Goal: Information Seeking & Learning: Find specific page/section

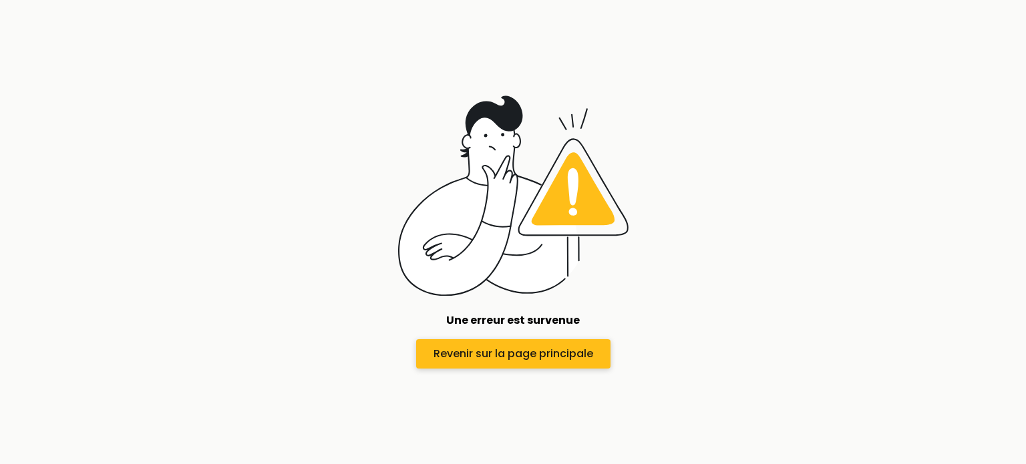
click at [460, 355] on span "Revenir sur la page principale" at bounding box center [513, 354] width 160 height 16
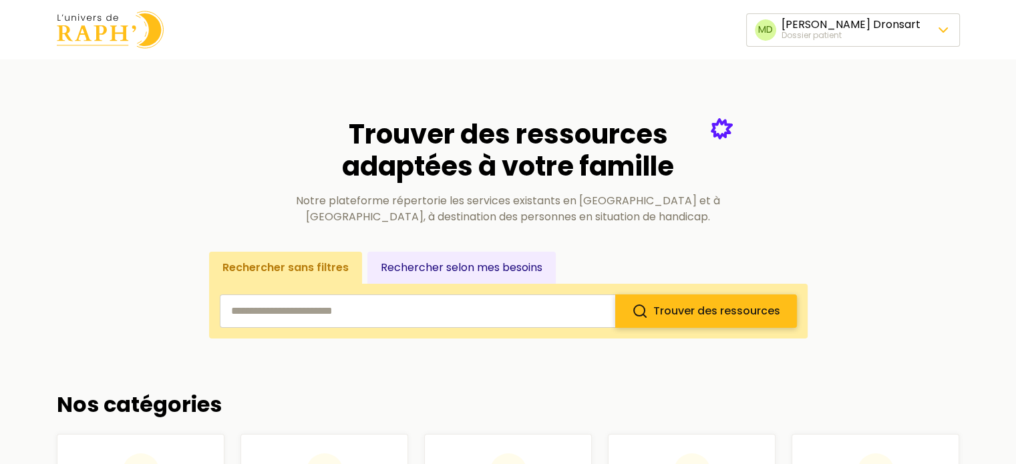
click at [674, 323] on button "Trouver des ressources" at bounding box center [706, 310] width 182 height 33
click at [545, 311] on input "search" at bounding box center [417, 310] width 395 height 33
click at [292, 316] on input "search" at bounding box center [417, 310] width 395 height 33
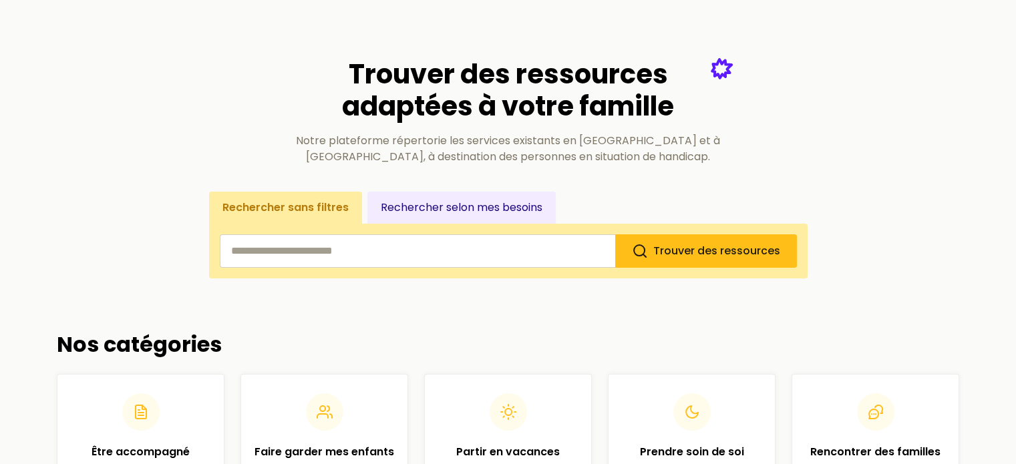
scroll to position [48, 0]
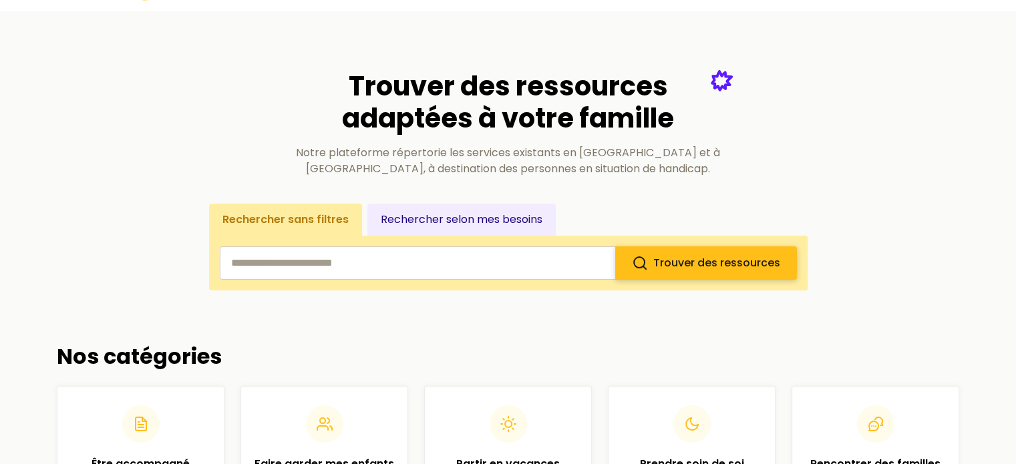
click at [723, 250] on button "Trouver des ressources" at bounding box center [706, 262] width 182 height 33
click at [534, 216] on button "Rechercher selon mes besoins" at bounding box center [461, 220] width 188 height 32
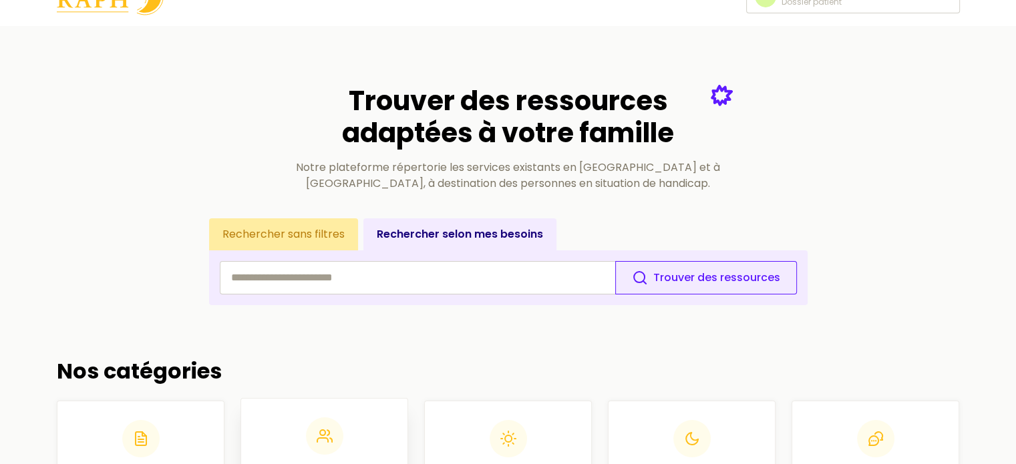
scroll to position [0, 0]
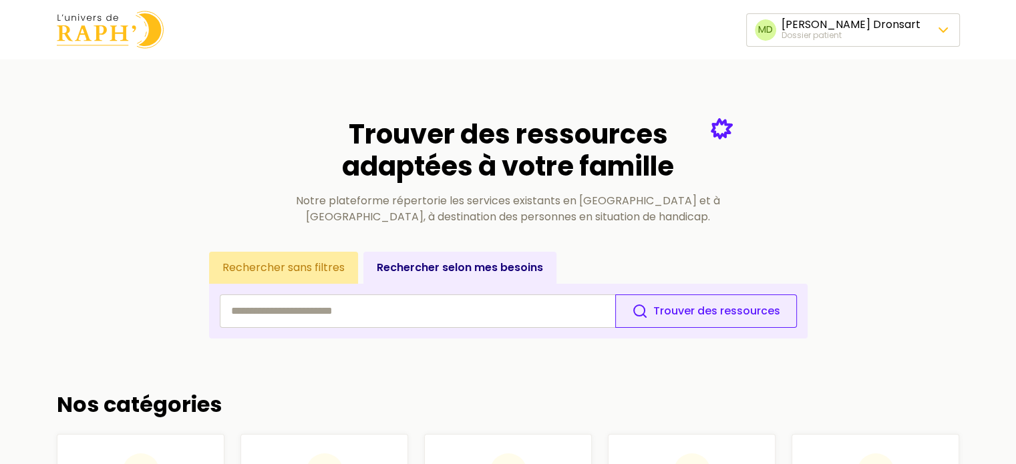
click at [294, 271] on button "Rechercher sans filtres" at bounding box center [283, 268] width 149 height 32
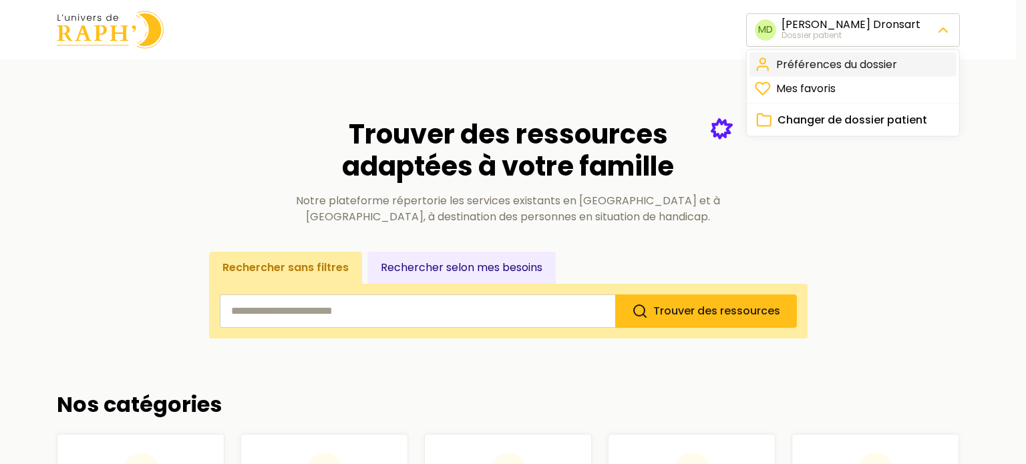
click at [836, 59] on link "Préférences du dossier" at bounding box center [852, 65] width 207 height 24
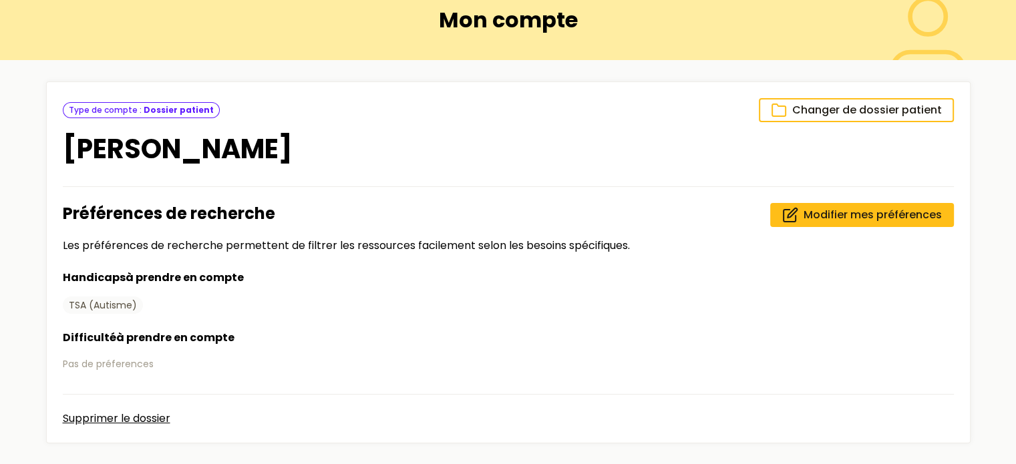
scroll to position [79, 0]
click at [852, 216] on span "Modifier mes préférences" at bounding box center [872, 216] width 138 height 16
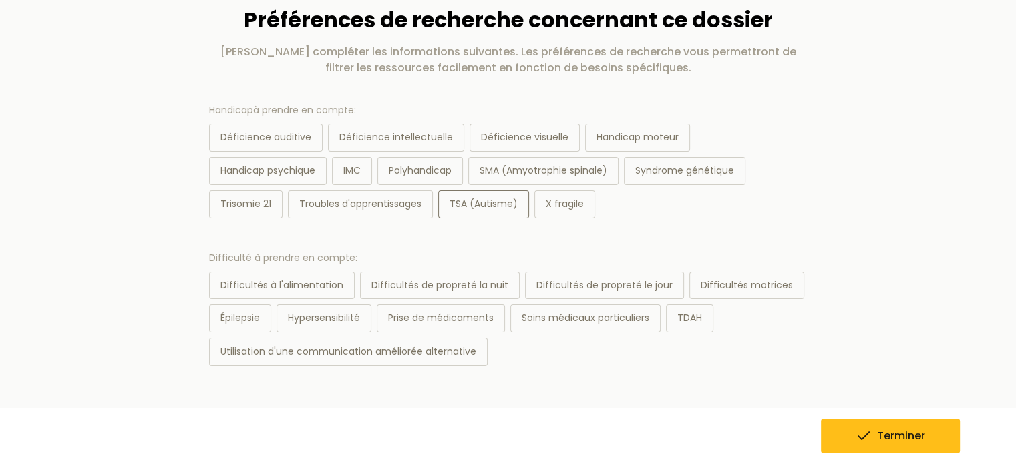
click at [516, 198] on div "TSA (Autisme)" at bounding box center [483, 204] width 91 height 28
click at [865, 443] on icon "submit" at bounding box center [863, 436] width 16 height 16
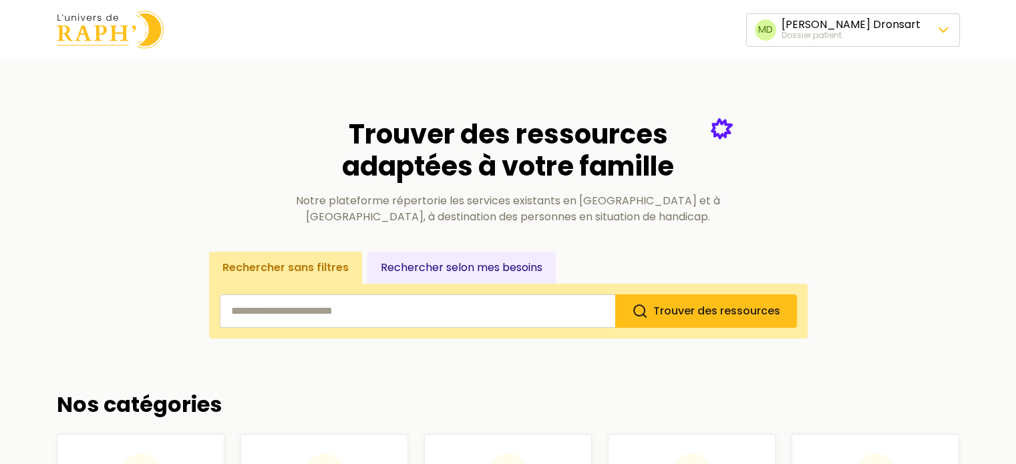
scroll to position [39, 0]
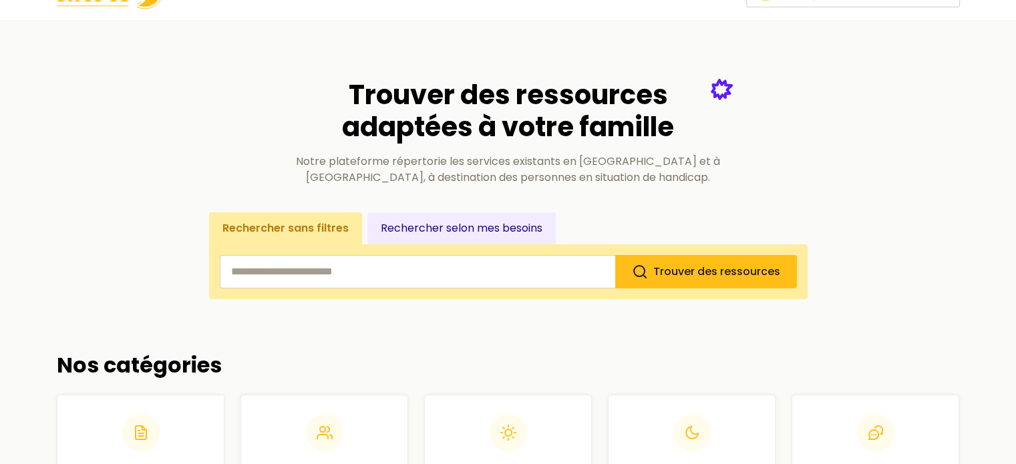
click at [546, 274] on input "search" at bounding box center [417, 271] width 395 height 33
type input "*********"
click at [615, 255] on button "Trouver des ressources" at bounding box center [706, 271] width 182 height 33
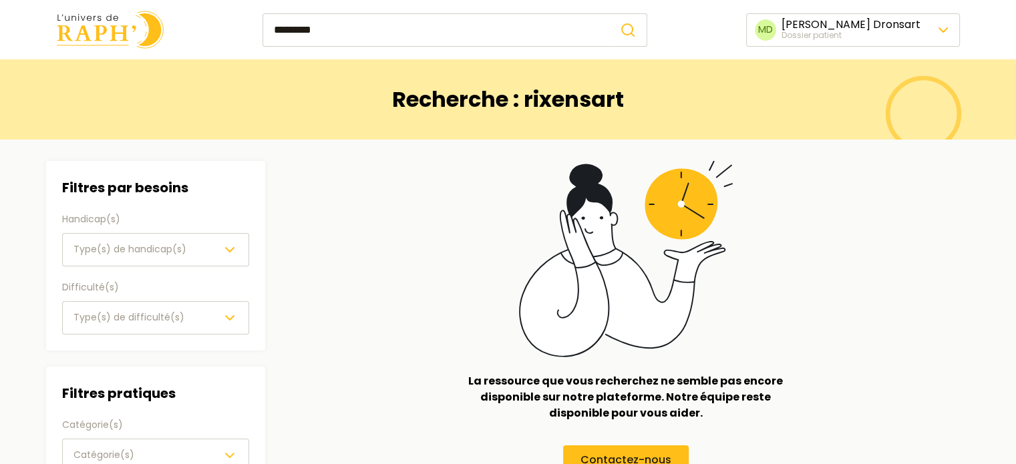
click at [440, 44] on input "*********" at bounding box center [435, 29] width 347 height 33
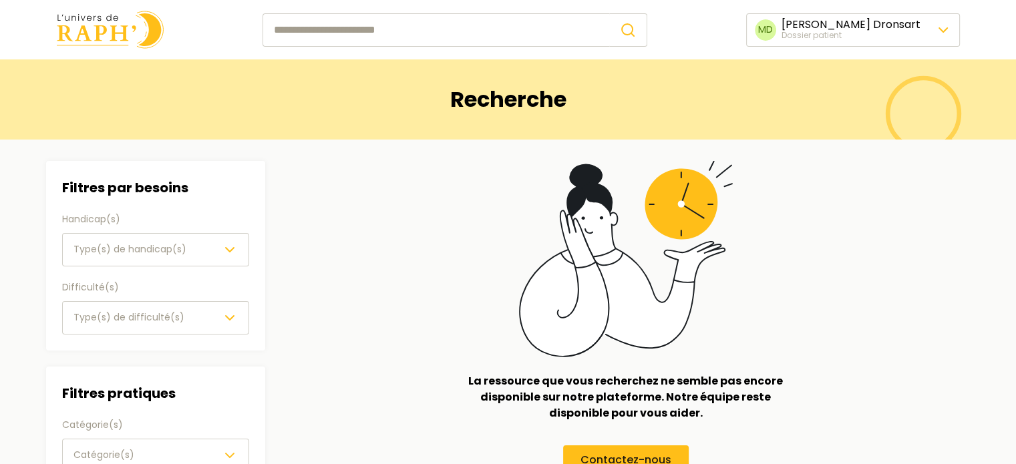
click at [609, 13] on button "submit" at bounding box center [628, 29] width 38 height 33
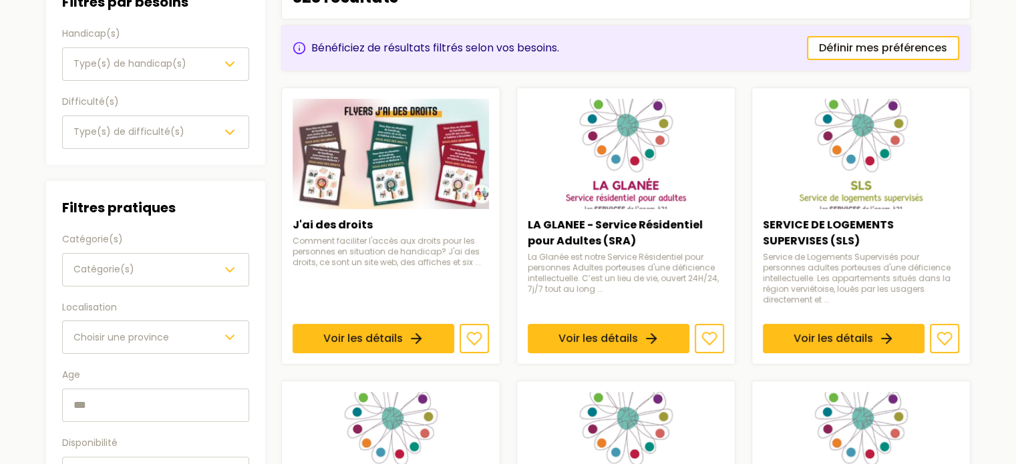
scroll to position [471, 0]
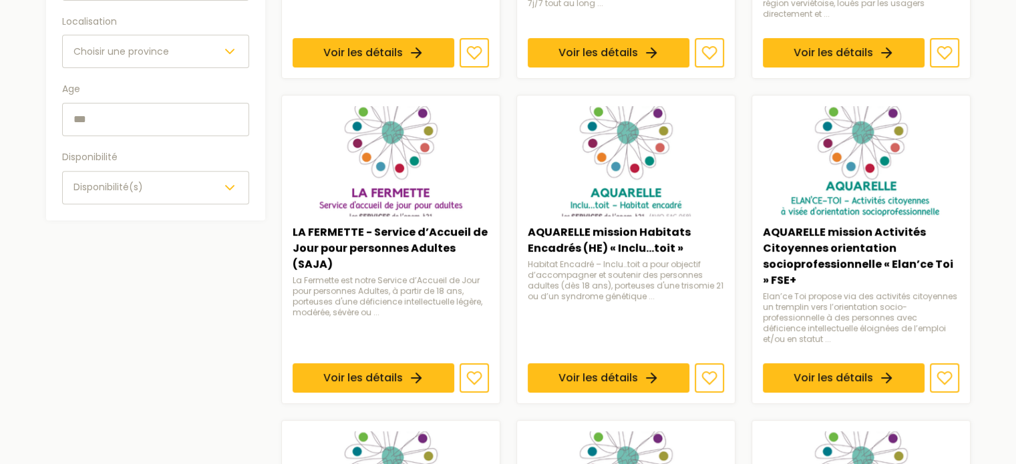
click at [184, 182] on div "Disponibilité(s)" at bounding box center [155, 188] width 164 height 16
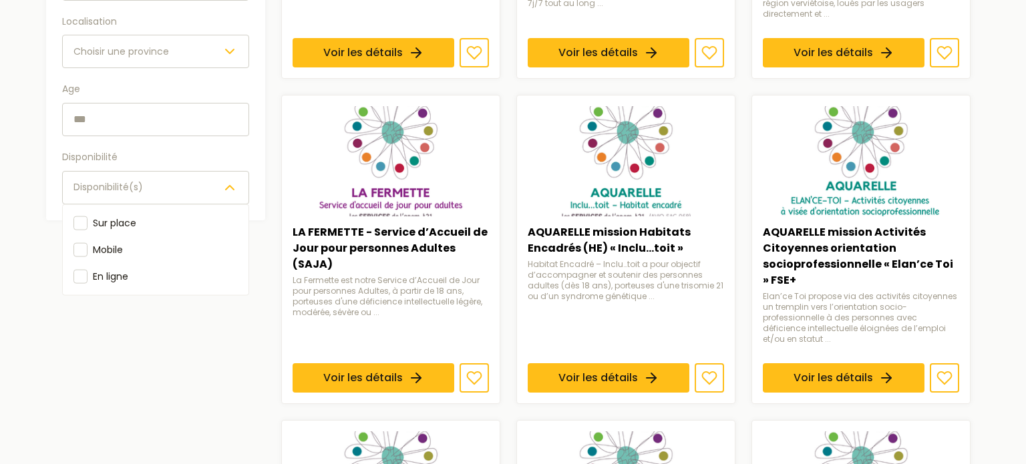
click at [195, 43] on div "Filtres pratiques Catégorie(s) Catégorie(s) Localisation Choisir une province A…" at bounding box center [155, 57] width 187 height 293
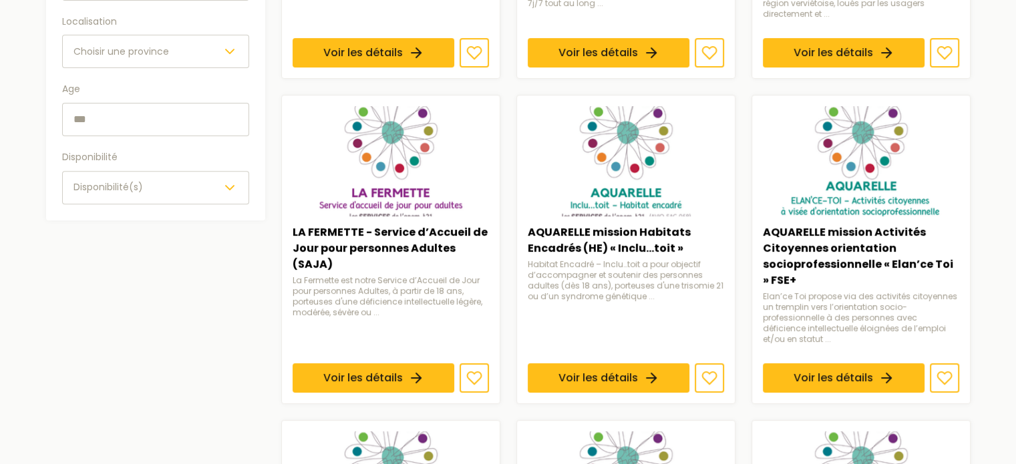
click at [195, 43] on div "Choisir une province" at bounding box center [155, 51] width 164 height 16
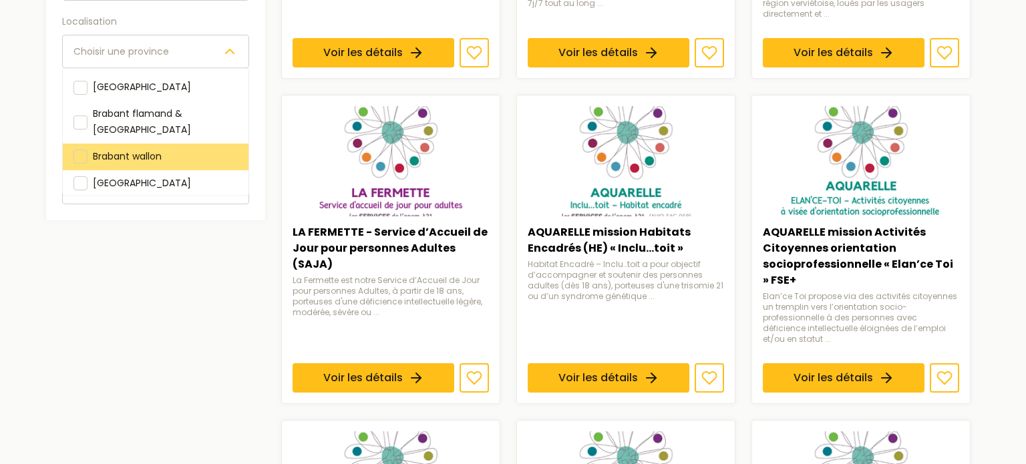
click at [138, 148] on div "Brabant wallon" at bounding box center [156, 156] width 186 height 27
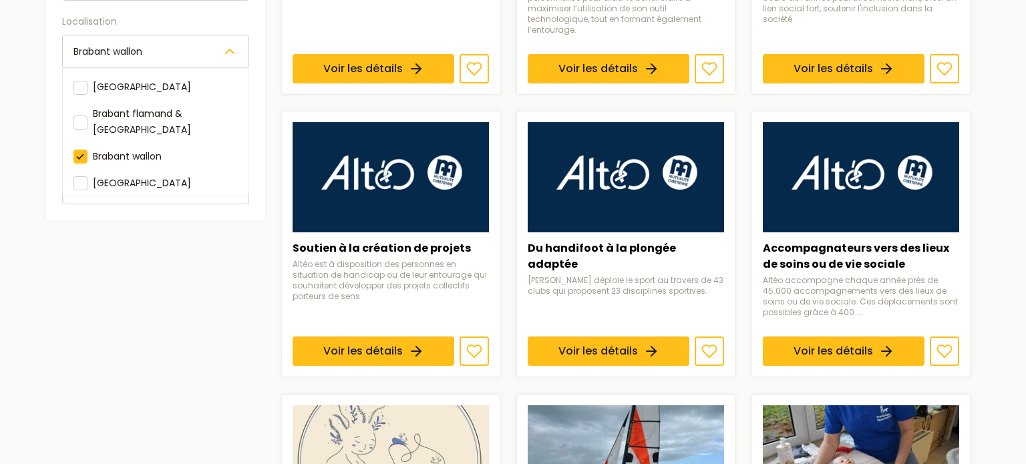
click at [119, 264] on aside "Filtres Filtres par besoins Handicap(s) Type(s) de handicap(s) Difficulté(s) Ty…" at bounding box center [155, 342] width 219 height 1307
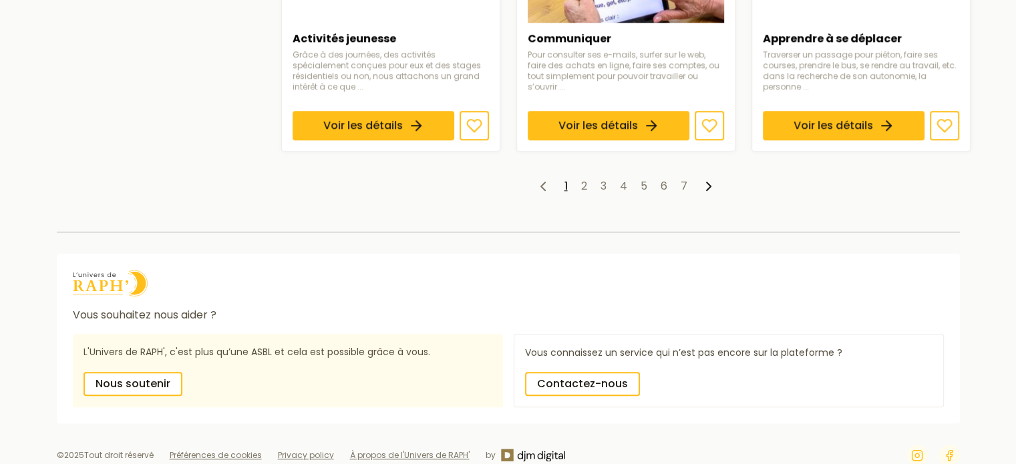
scroll to position [1278, 0]
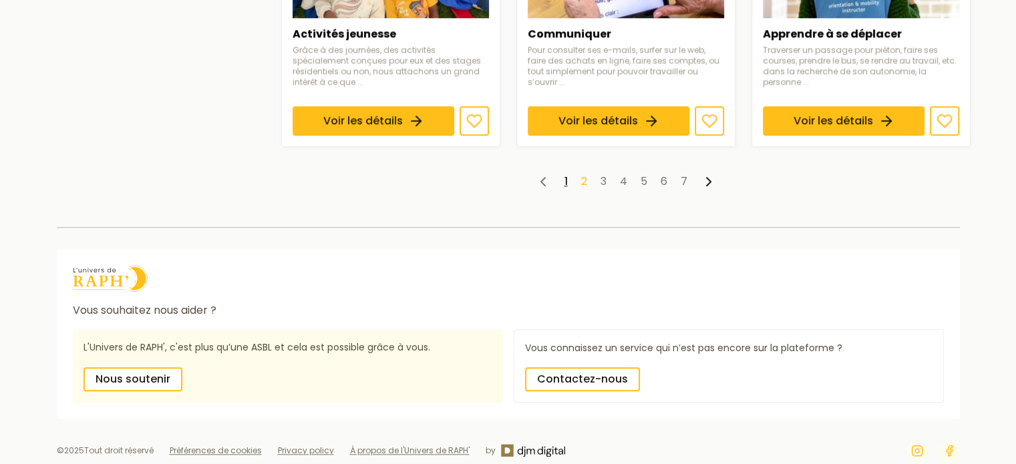
drag, startPoint x: 579, startPoint y: 183, endPoint x: 585, endPoint y: 179, distance: 7.2
click at [585, 179] on ul "1 2 3 4 5 6 7" at bounding box center [625, 182] width 689 height 16
click at [585, 179] on link "2" at bounding box center [584, 181] width 6 height 15
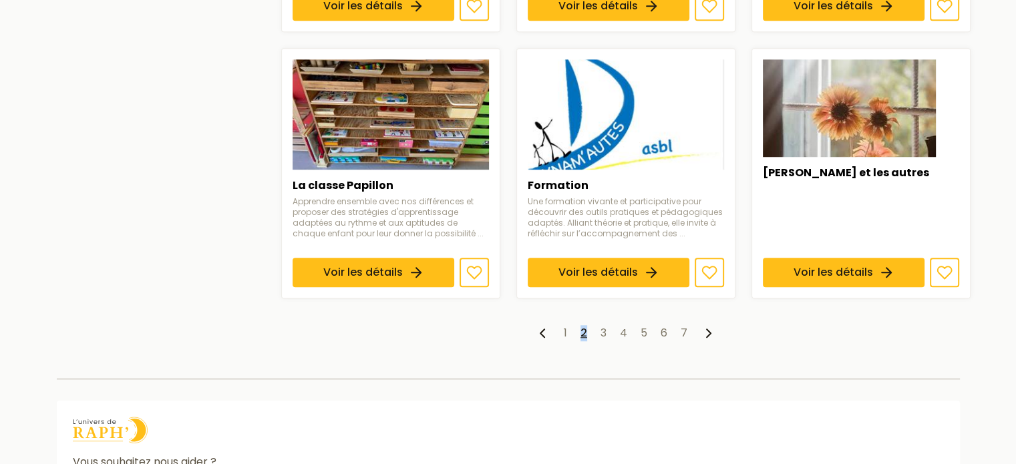
scroll to position [1047, 0]
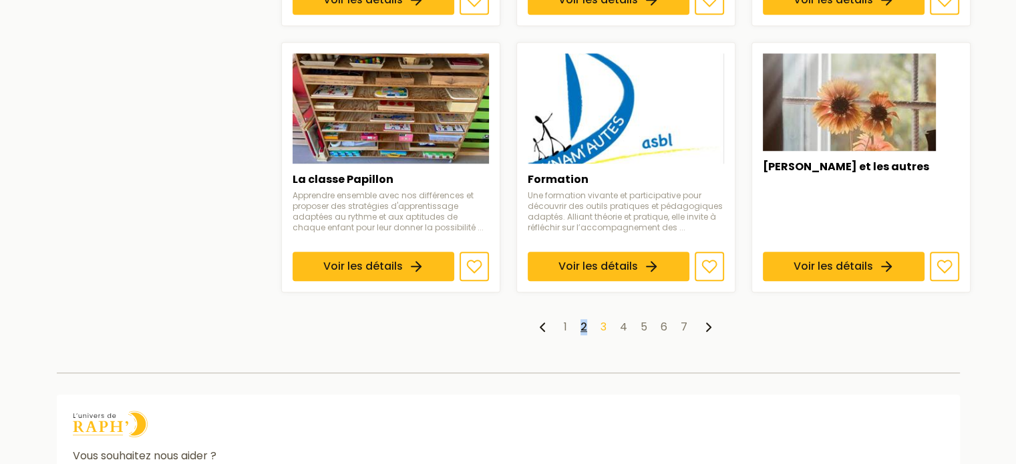
click at [602, 319] on link "3" at bounding box center [603, 326] width 6 height 15
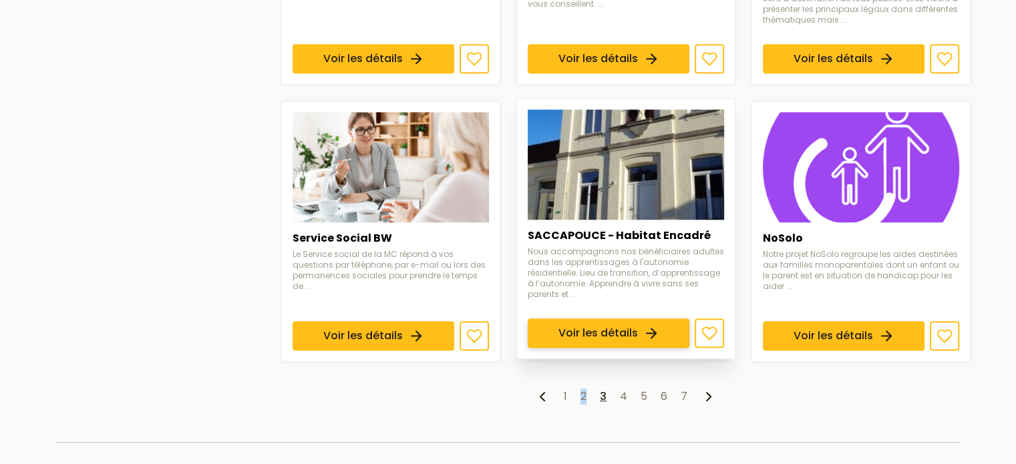
scroll to position [1018, 0]
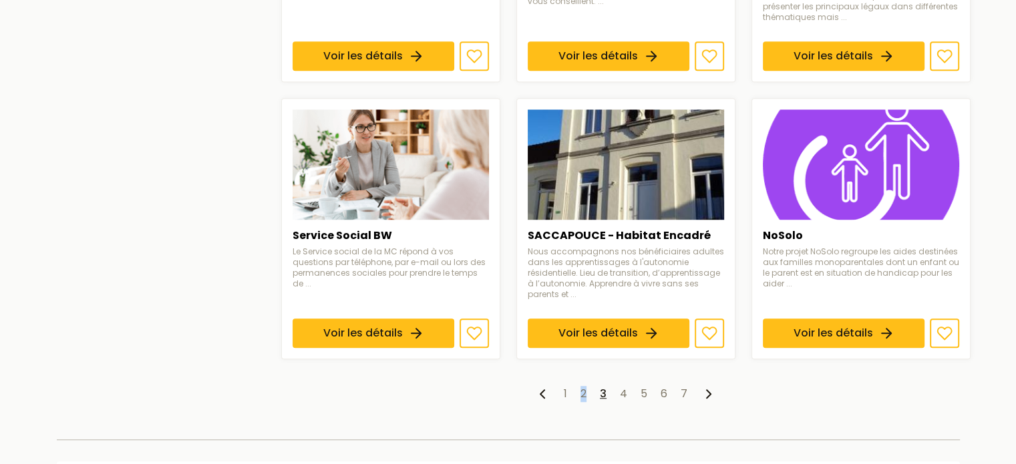
click at [603, 386] on link "3" at bounding box center [603, 393] width 7 height 15
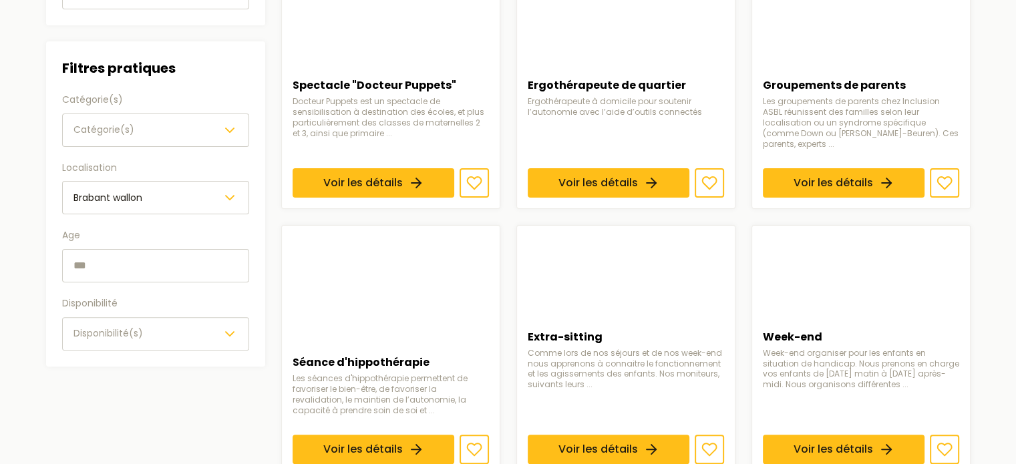
scroll to position [326, 0]
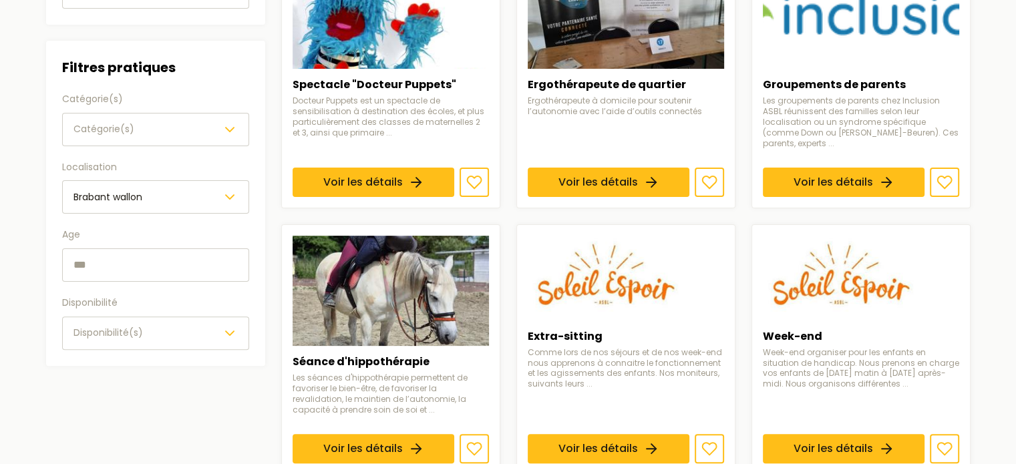
click at [978, 238] on section "Filtres Filtres par besoins Handicap(s) Type(s) de handicap(s) Difficulté(s) Ty…" at bounding box center [508, 464] width 946 height 1301
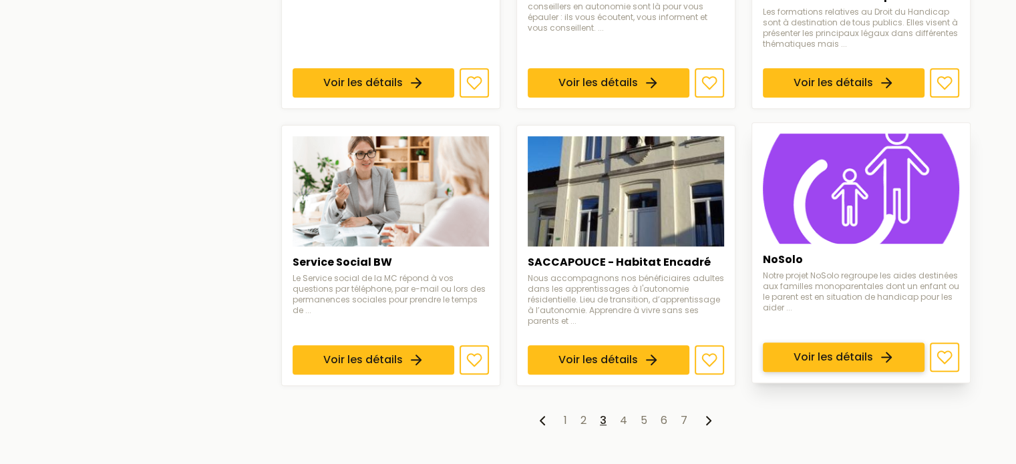
scroll to position [993, 0]
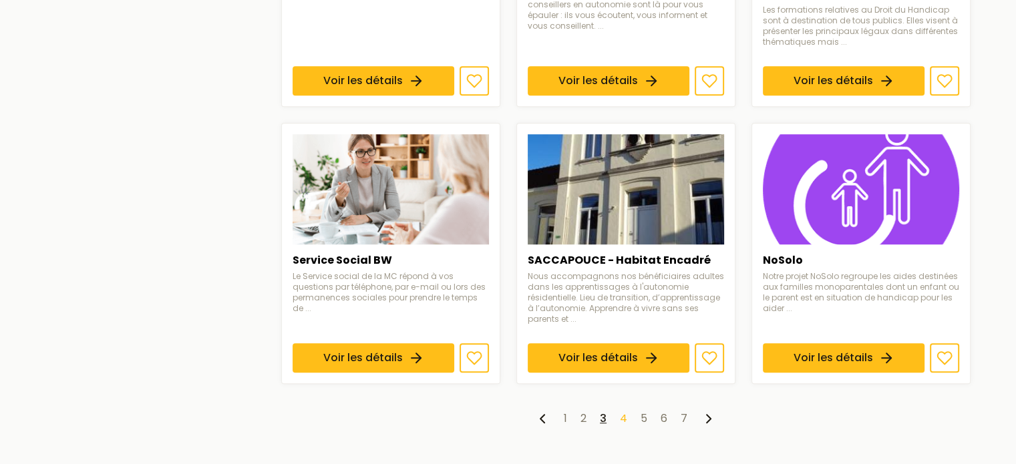
click at [620, 411] on link "4" at bounding box center [623, 418] width 7 height 15
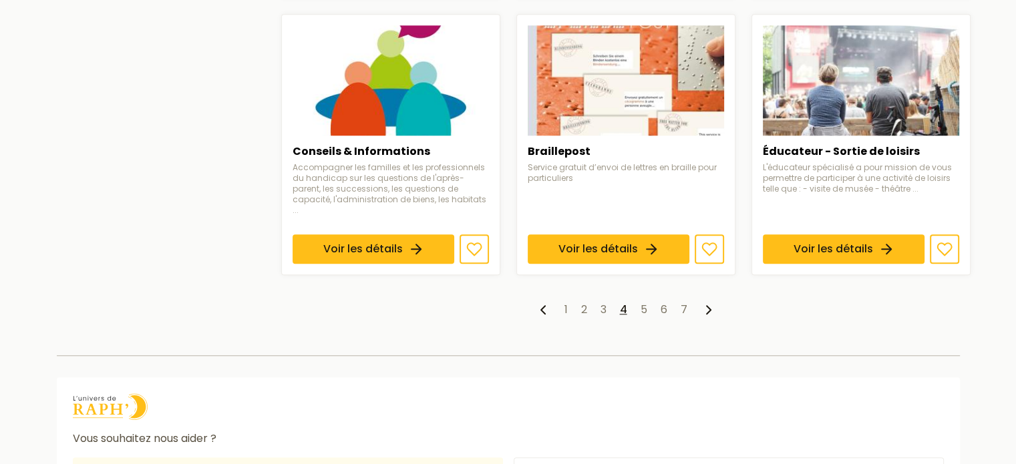
scroll to position [1170, 0]
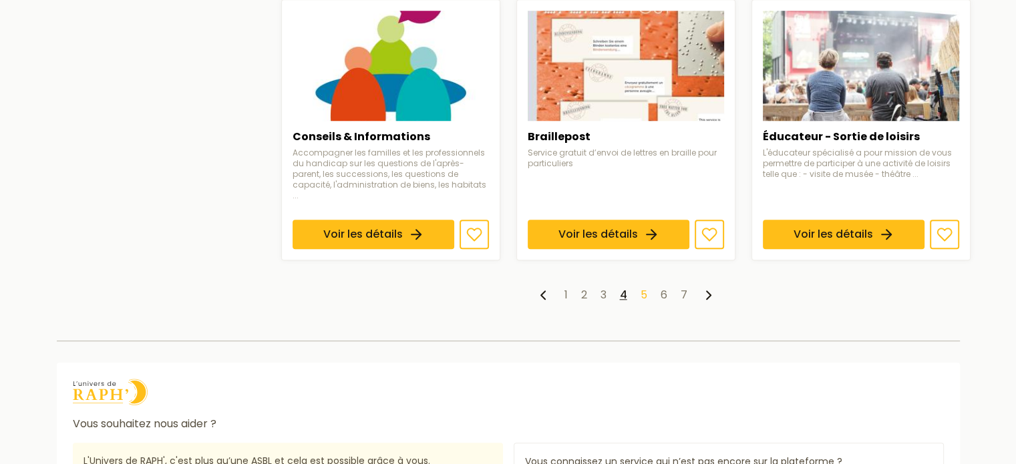
click at [642, 287] on link "5" at bounding box center [643, 294] width 7 height 15
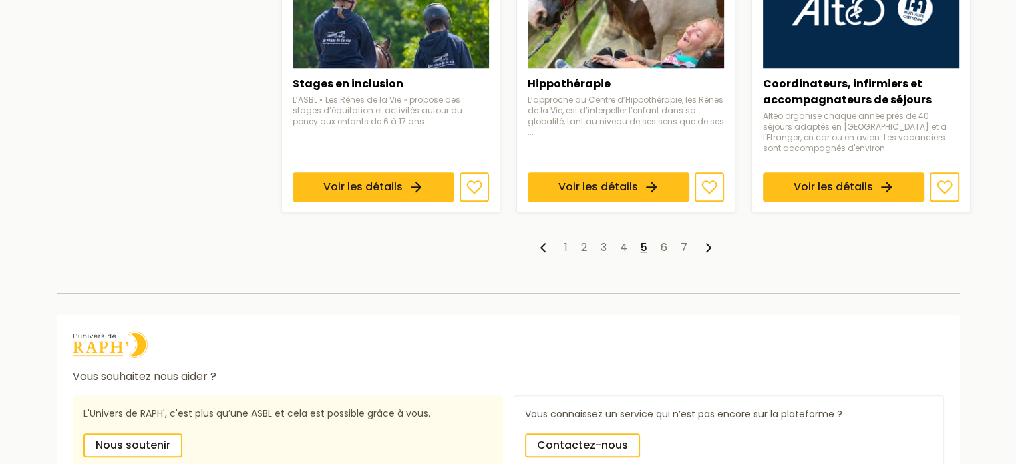
scroll to position [1177, 0]
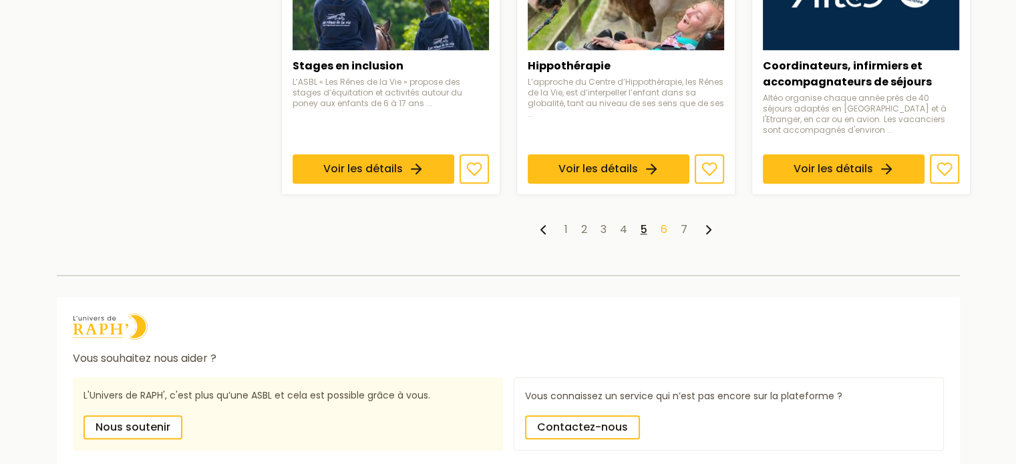
click at [660, 225] on link "6" at bounding box center [663, 229] width 7 height 15
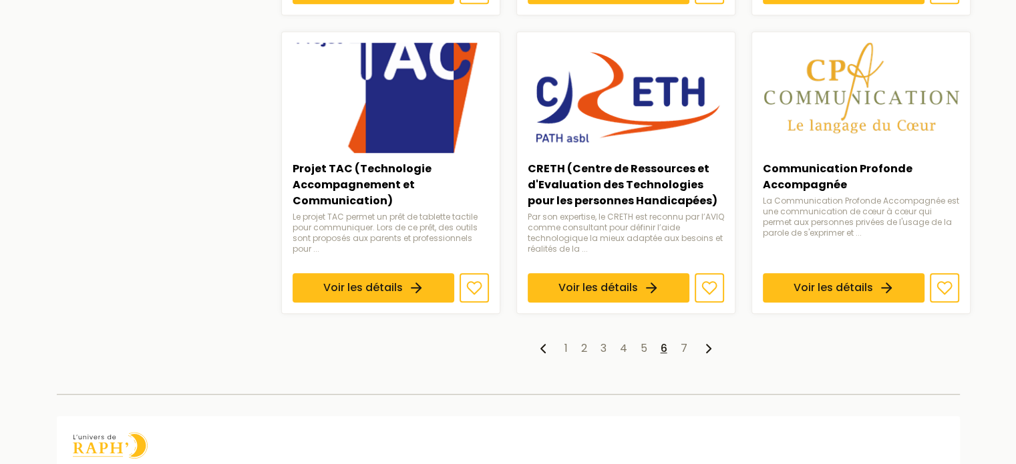
scroll to position [1157, 0]
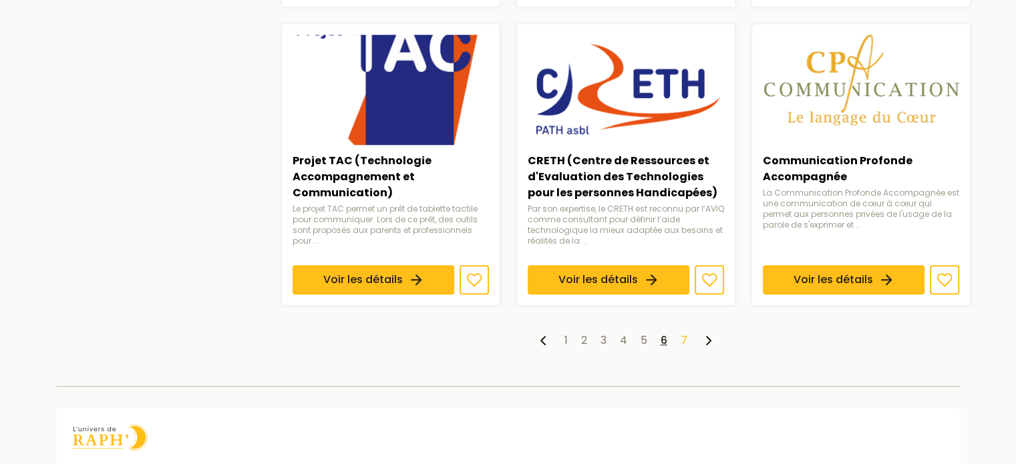
click at [684, 333] on link "7" at bounding box center [683, 340] width 7 height 15
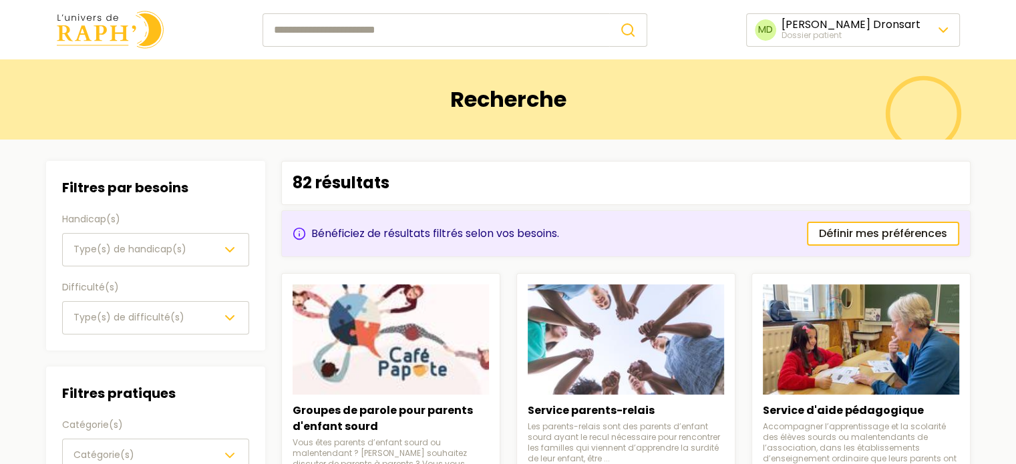
click at [124, 31] on img at bounding box center [110, 30] width 107 height 38
